Goal: Find contact information: Find contact information

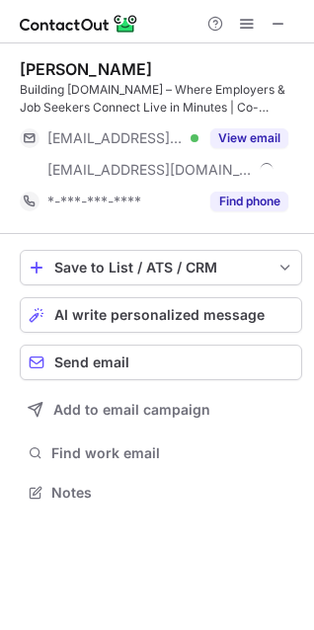
scroll to position [478, 314]
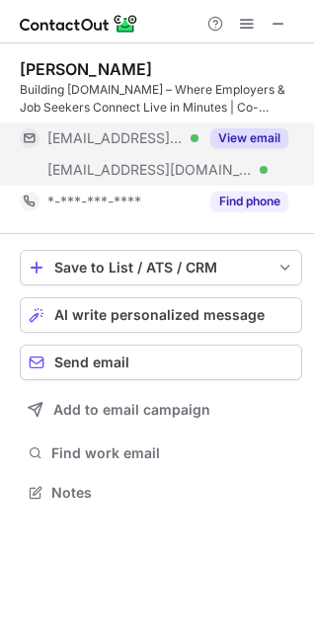
click at [105, 134] on span "***@torontojobs.ca" at bounding box center [115, 138] width 136 height 18
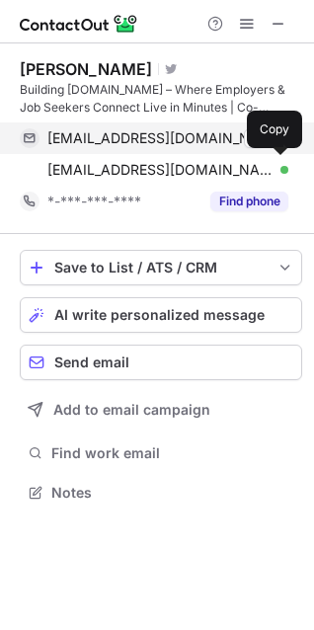
click at [110, 168] on span "mbelaiche@guhuza.com" at bounding box center [160, 170] width 226 height 18
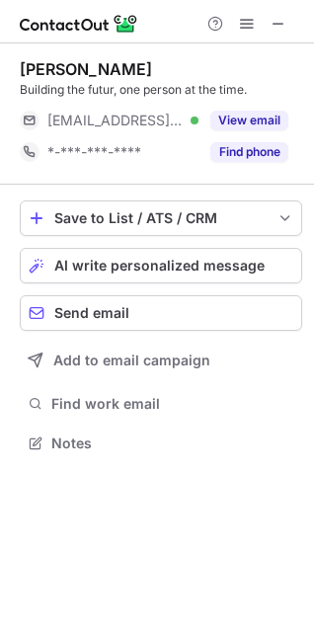
scroll to position [9, 9]
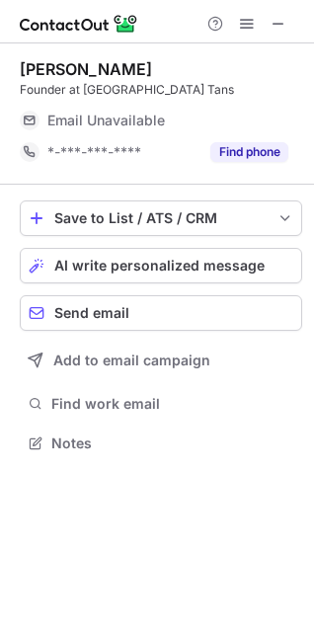
scroll to position [434, 314]
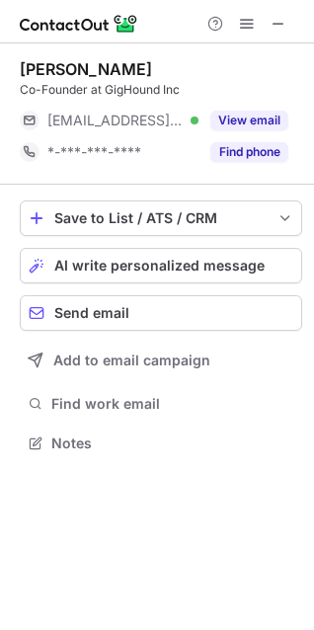
scroll to position [429, 314]
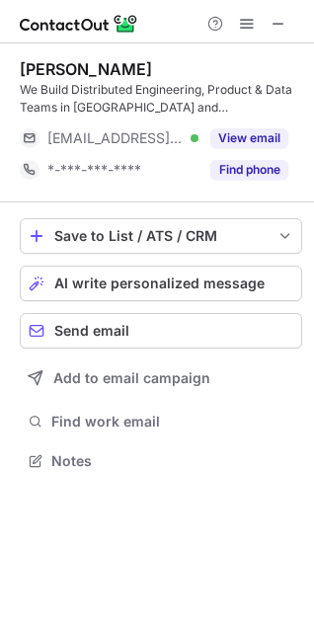
scroll to position [446, 314]
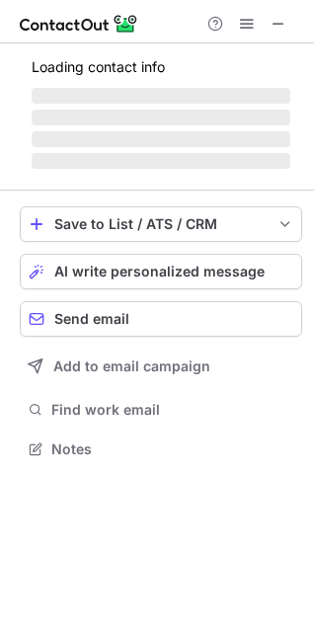
scroll to position [434, 314]
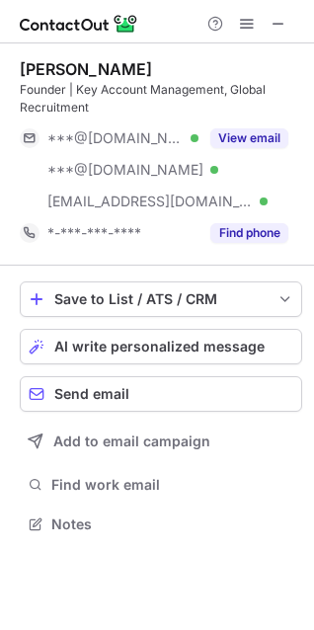
scroll to position [509, 314]
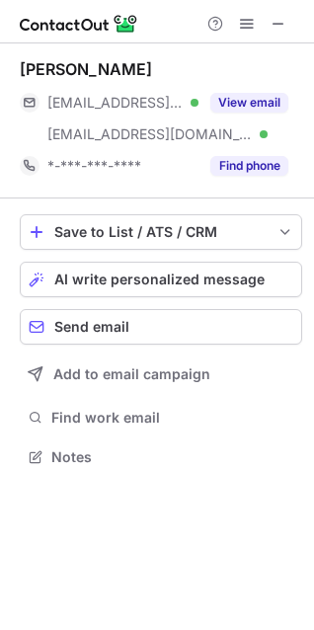
scroll to position [442, 314]
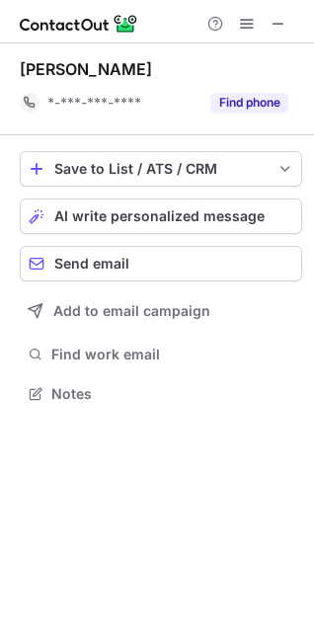
scroll to position [379, 314]
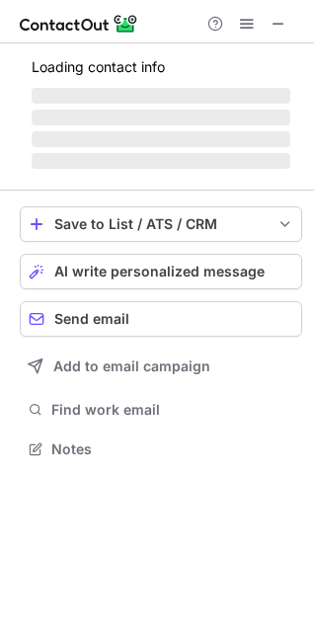
scroll to position [434, 314]
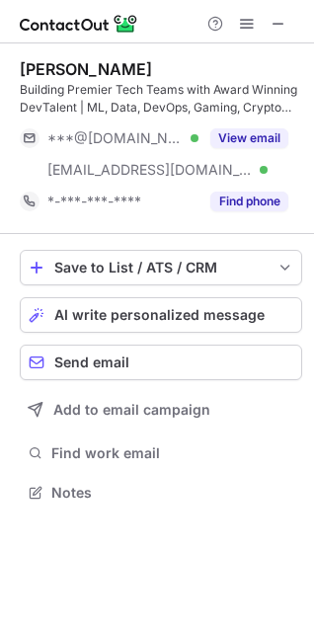
scroll to position [478, 314]
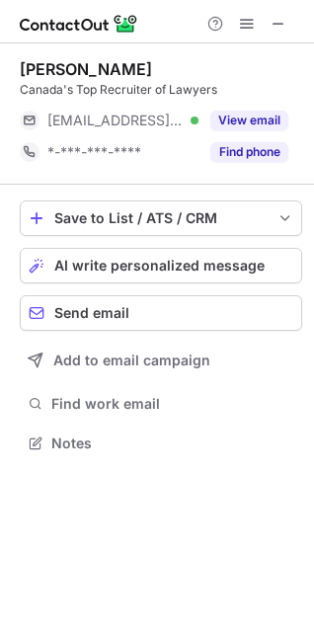
scroll to position [9, 9]
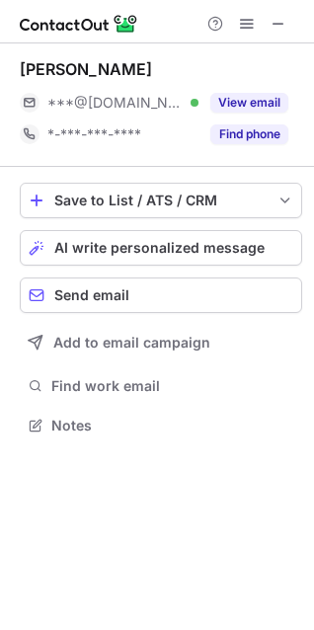
scroll to position [411, 314]
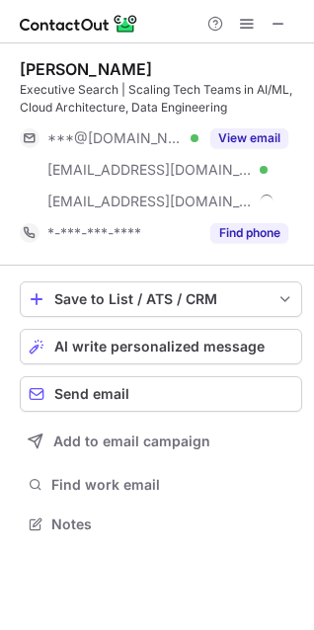
scroll to position [509, 314]
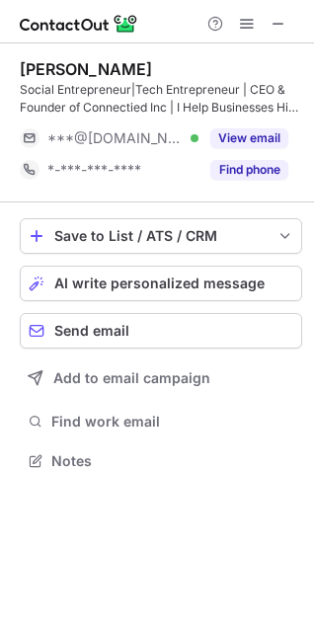
scroll to position [446, 314]
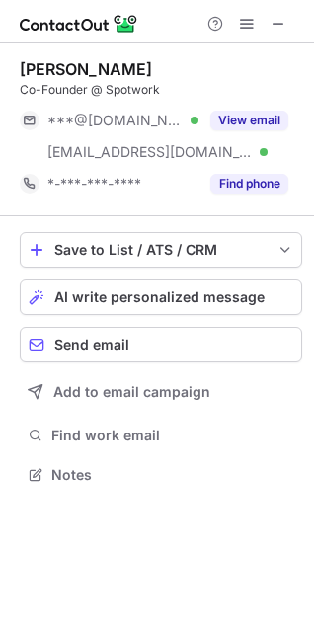
scroll to position [460, 314]
